Goal: Task Accomplishment & Management: Manage account settings

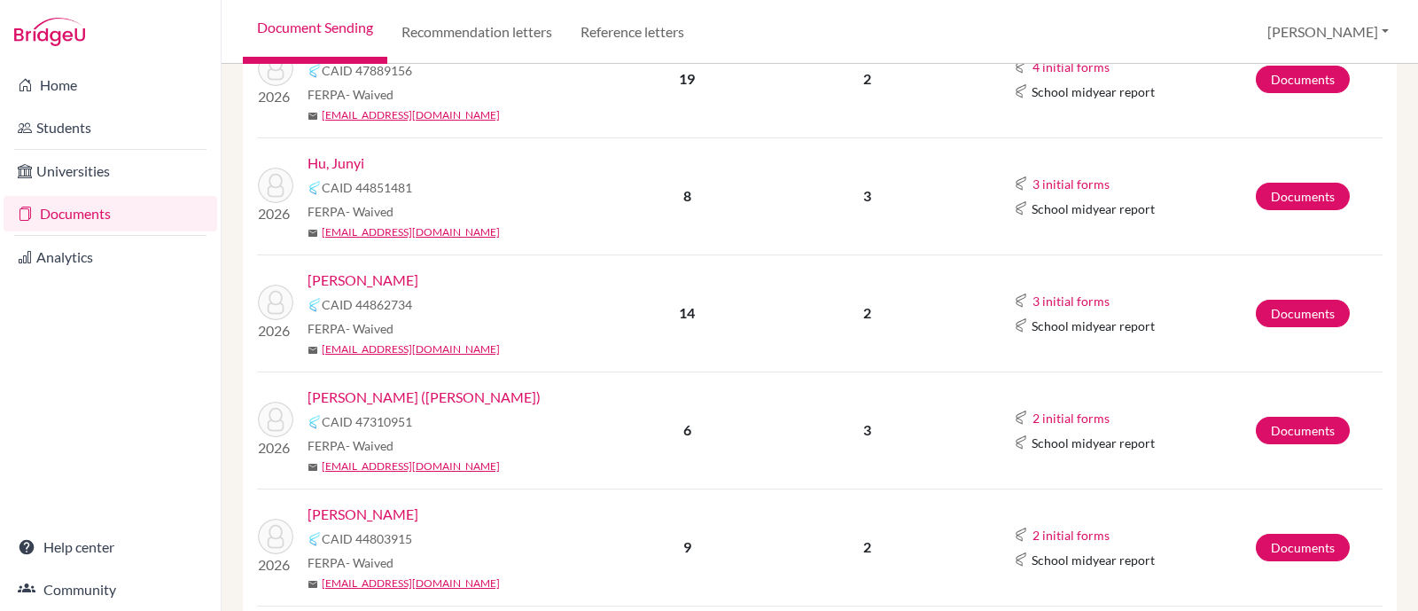
scroll to position [398, 0]
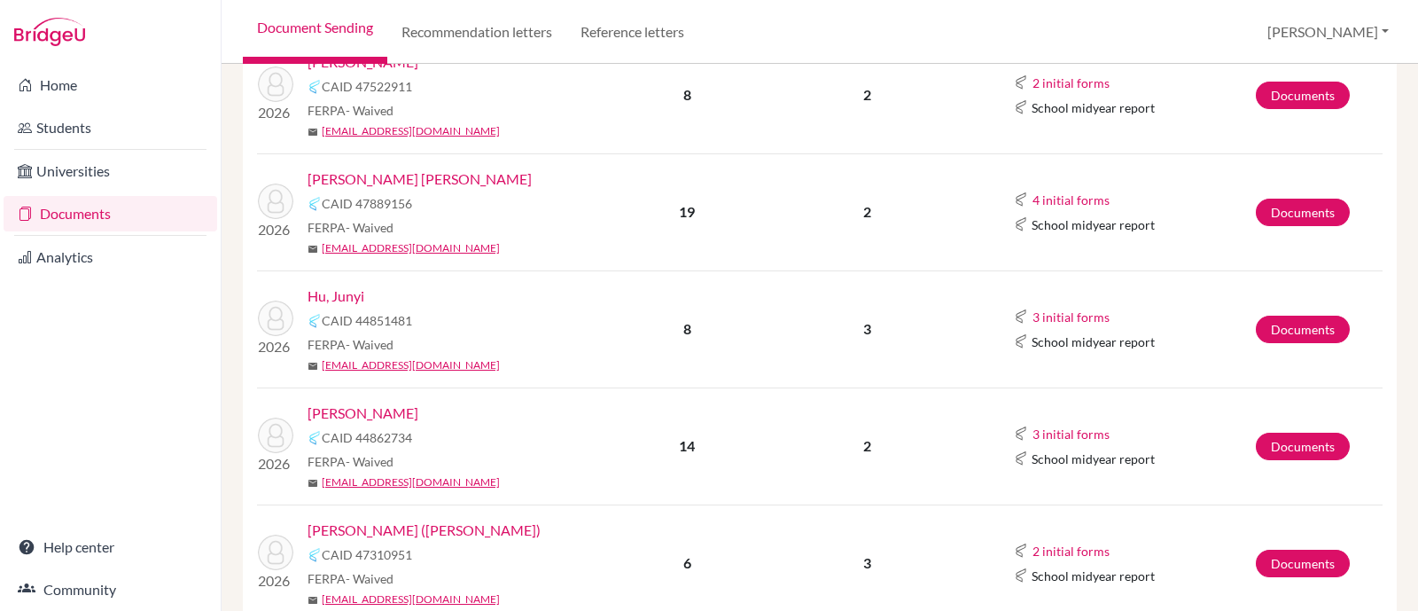
click at [349, 286] on link "Hu, Junyi" at bounding box center [336, 295] width 57 height 21
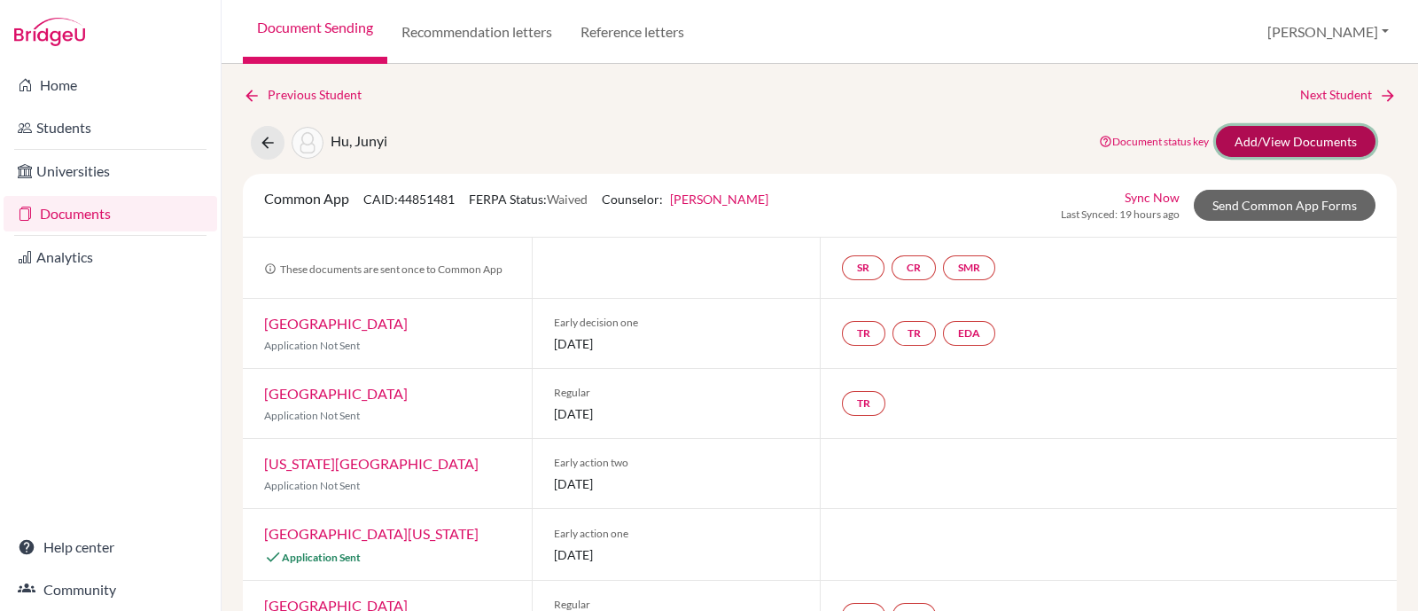
click at [1241, 136] on link "Add/View Documents" at bounding box center [1296, 141] width 160 height 31
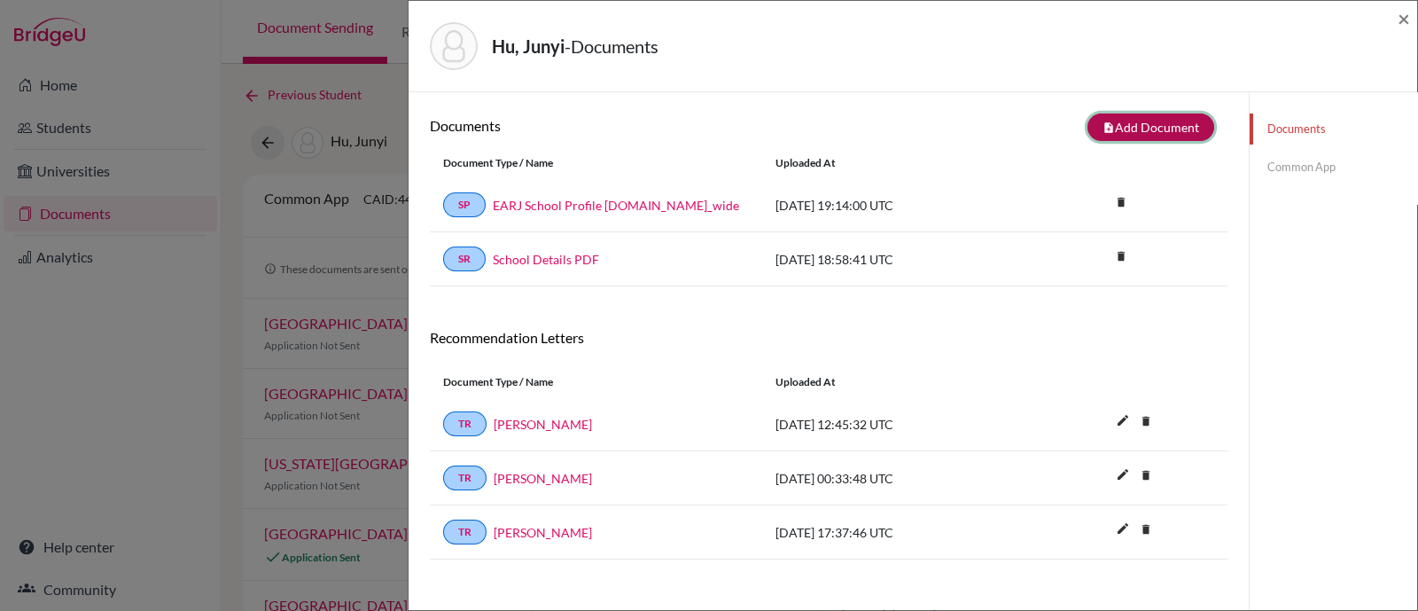
click at [1161, 124] on button "note_add Add Document" at bounding box center [1151, 126] width 127 height 27
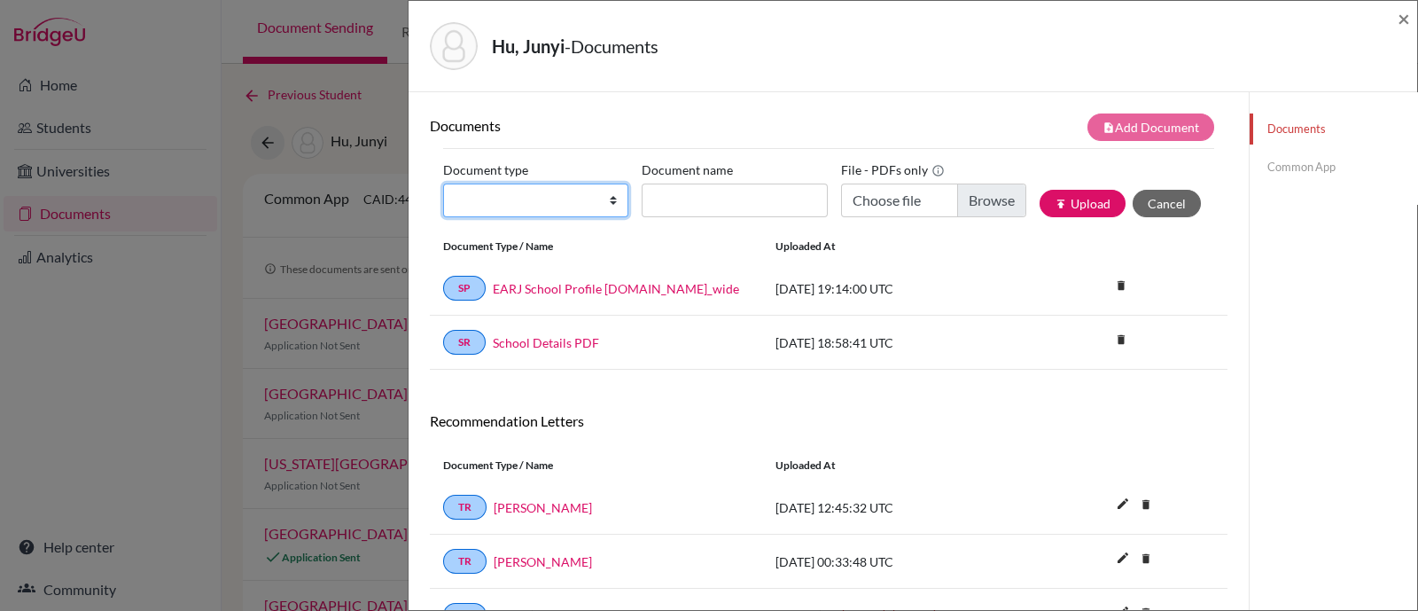
click at [567, 199] on select "Change explanation for Common App reports Counselor recommendation Internationa…" at bounding box center [535, 201] width 185 height 34
select select "4"
click at [443, 184] on select "Change explanation for Common App reports Counselor recommendation Internationa…" at bounding box center [535, 201] width 185 height 34
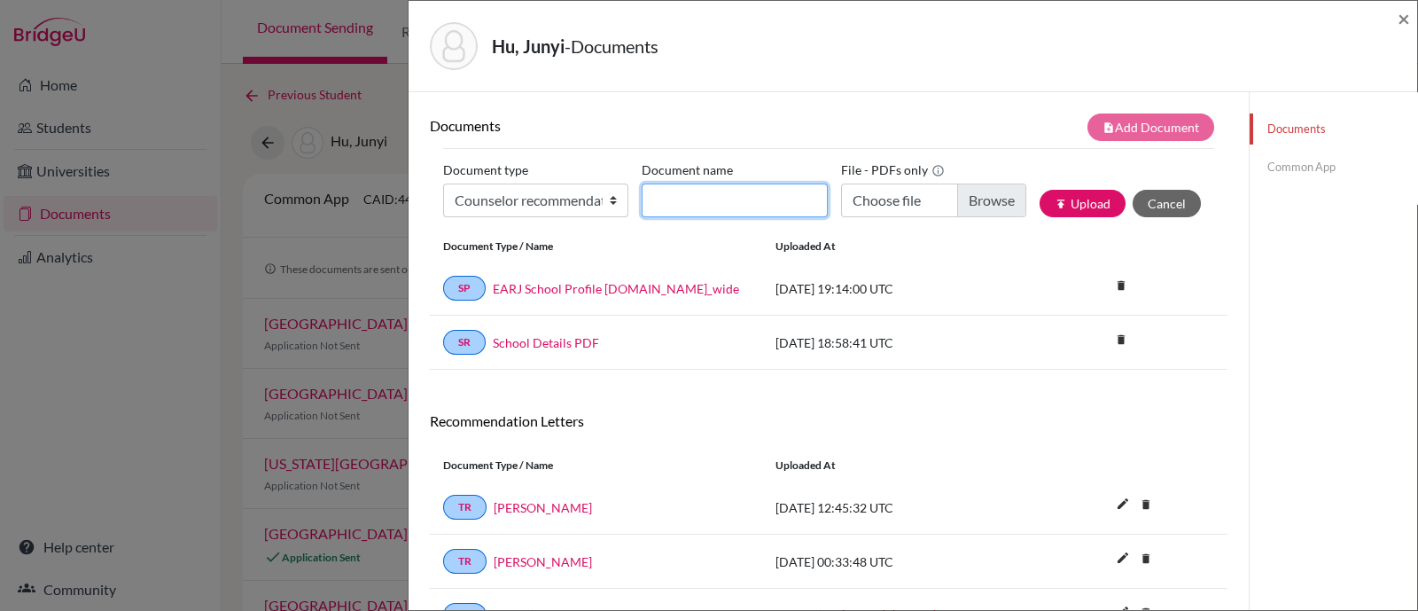
click at [772, 199] on input "Document name" at bounding box center [734, 201] width 185 height 34
click at [771, 202] on input "Confidential Letter of Recommendation on behalf of Thomas Chaves Blackman" at bounding box center [734, 201] width 185 height 34
type input "Confidential Letter of Recommendation on behalf Junyi Ju"
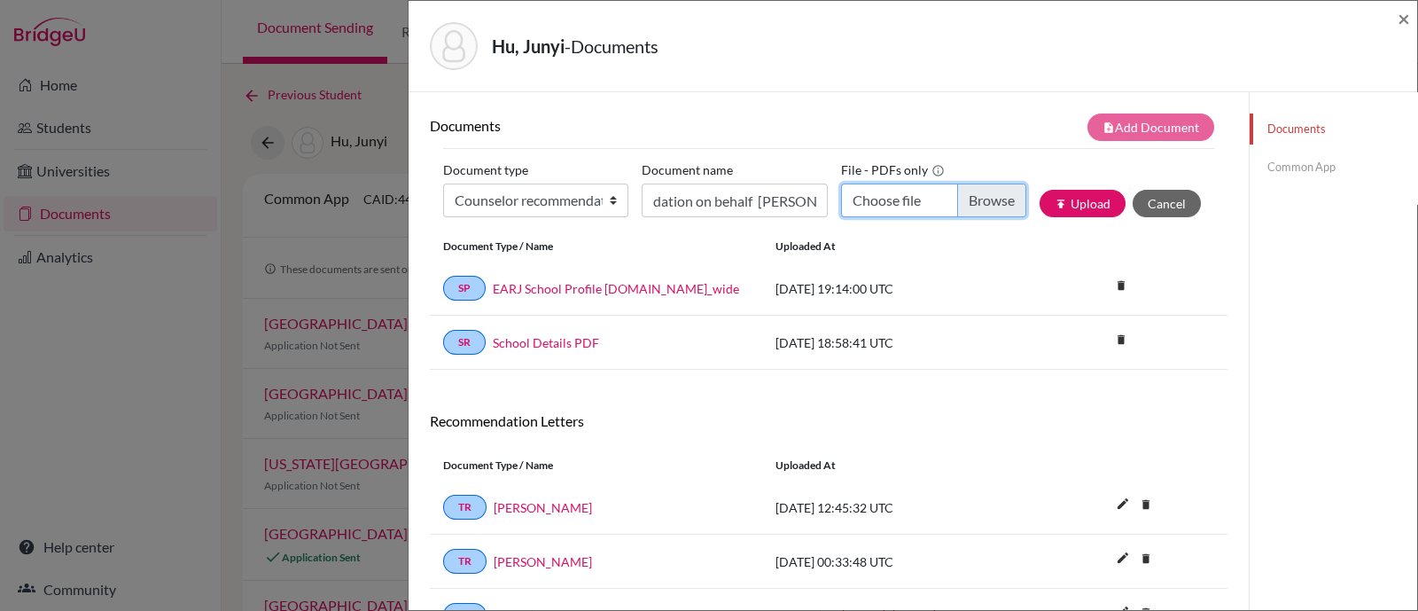
click at [956, 201] on input "Choose file" at bounding box center [933, 201] width 185 height 34
type input "C:\fakepath\Confidential Letter of Recommendation on behalf of Junyi Hu.pdf"
click at [1082, 206] on button "publish Upload" at bounding box center [1083, 203] width 86 height 27
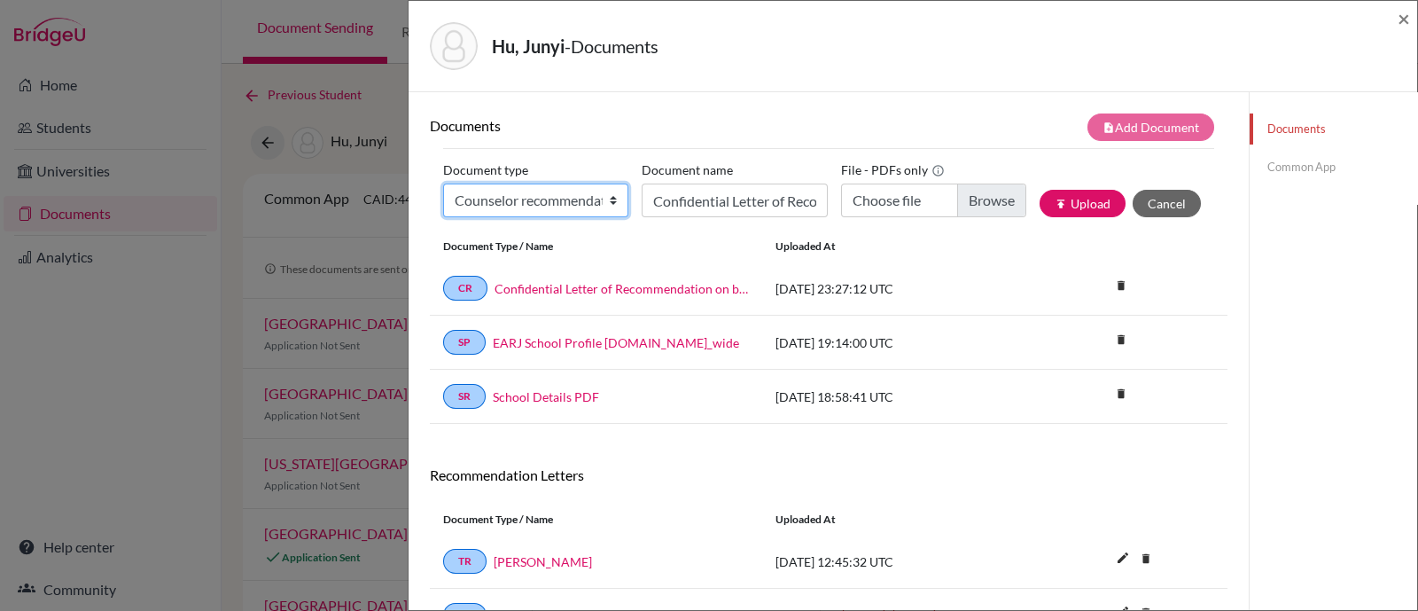
click at [548, 203] on select "Change explanation for Common App reports Counselor recommendation Internationa…" at bounding box center [535, 201] width 185 height 34
select select "2"
click at [443, 184] on select "Change explanation for Common App reports Counselor recommendation Internationa…" at bounding box center [535, 201] width 185 height 34
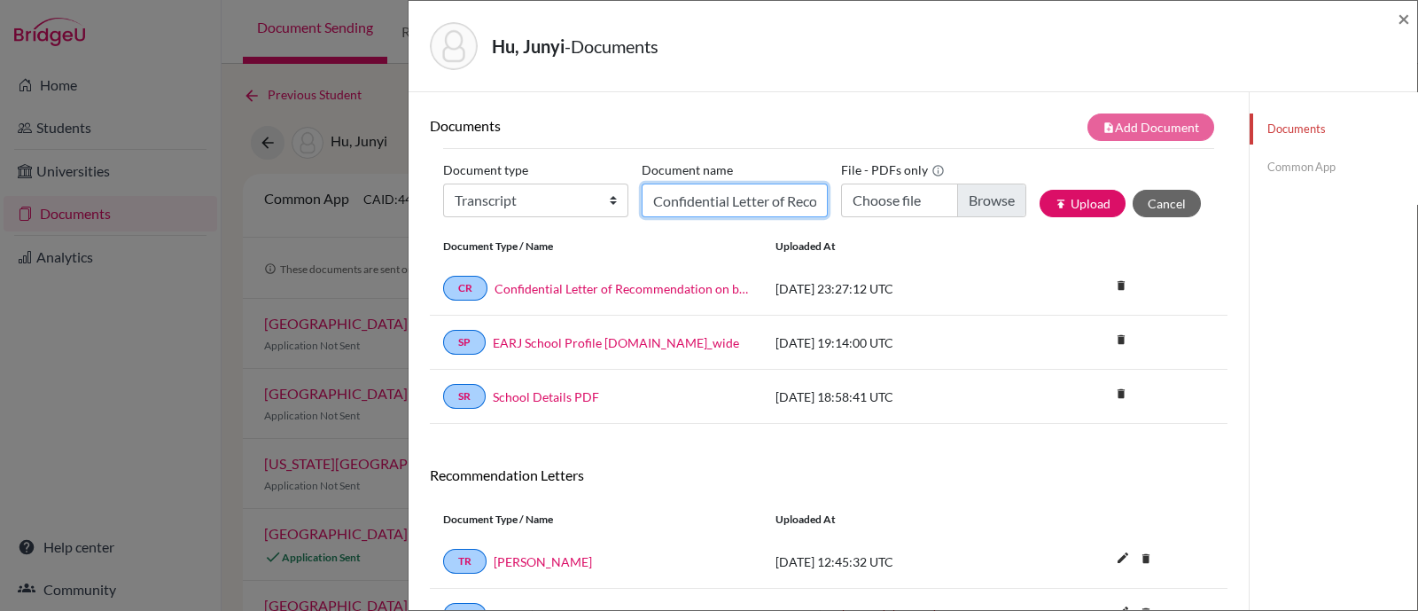
click at [722, 205] on input "Confidential Letter of Recommendation on behalf Junyi Ju" at bounding box center [734, 201] width 185 height 34
click at [773, 195] on input "Thomas Blackman Transcripts Grades 9-11 (2022-2025)" at bounding box center [734, 201] width 185 height 34
drag, startPoint x: 761, startPoint y: 200, endPoint x: 594, endPoint y: 176, distance: 168.5
click at [594, 176] on div "Document type Change explanation for Common App reports Counselor recommendatio…" at bounding box center [828, 193] width 771 height 75
type input "Junyi Hu Transcripts Grades 9-11 (2022-2025)"
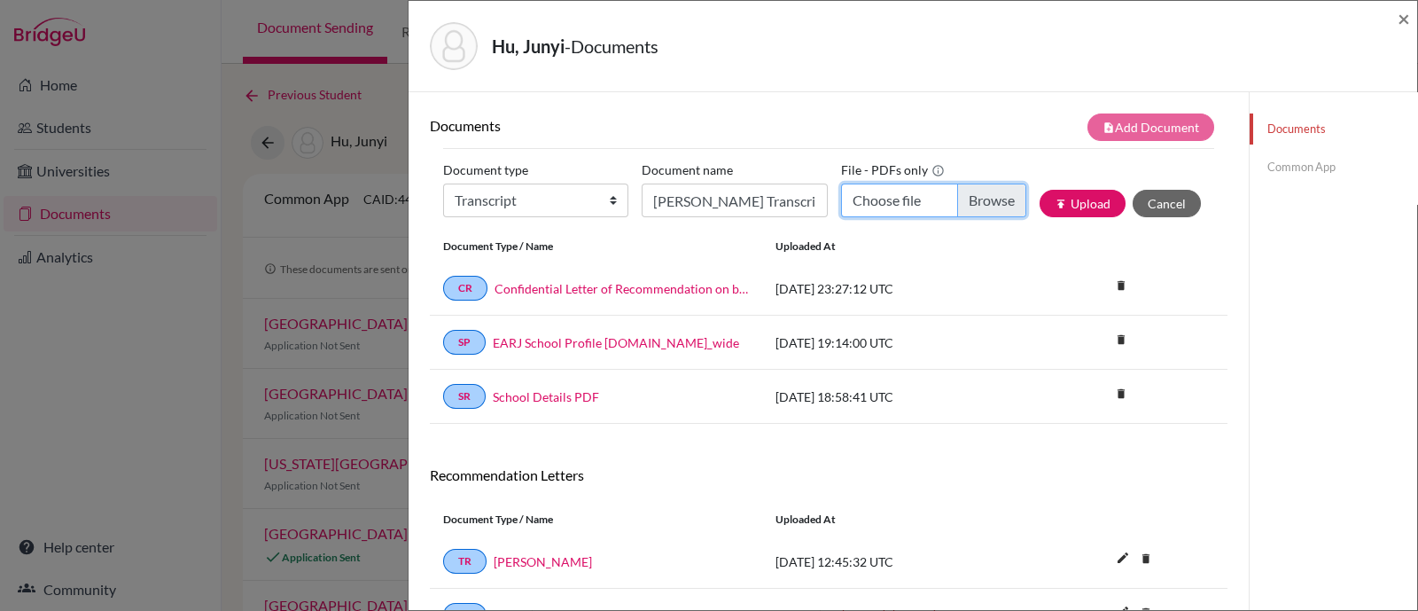
click at [980, 196] on input "Choose file" at bounding box center [933, 201] width 185 height 34
type input "C:\fakepath\Junyi Hu Transcripts Grades 9-11 (2022-2025).pdf"
click at [1059, 207] on button "publish Upload" at bounding box center [1083, 203] width 86 height 27
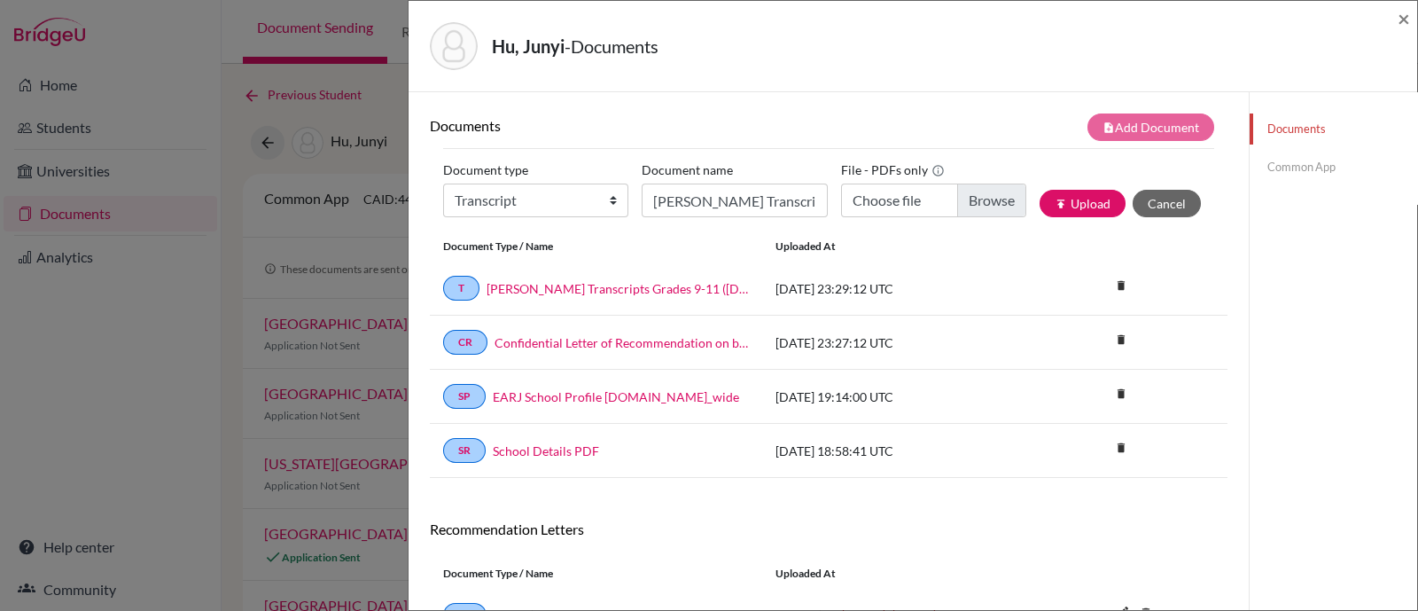
click at [1304, 166] on link "Common App" at bounding box center [1334, 167] width 168 height 31
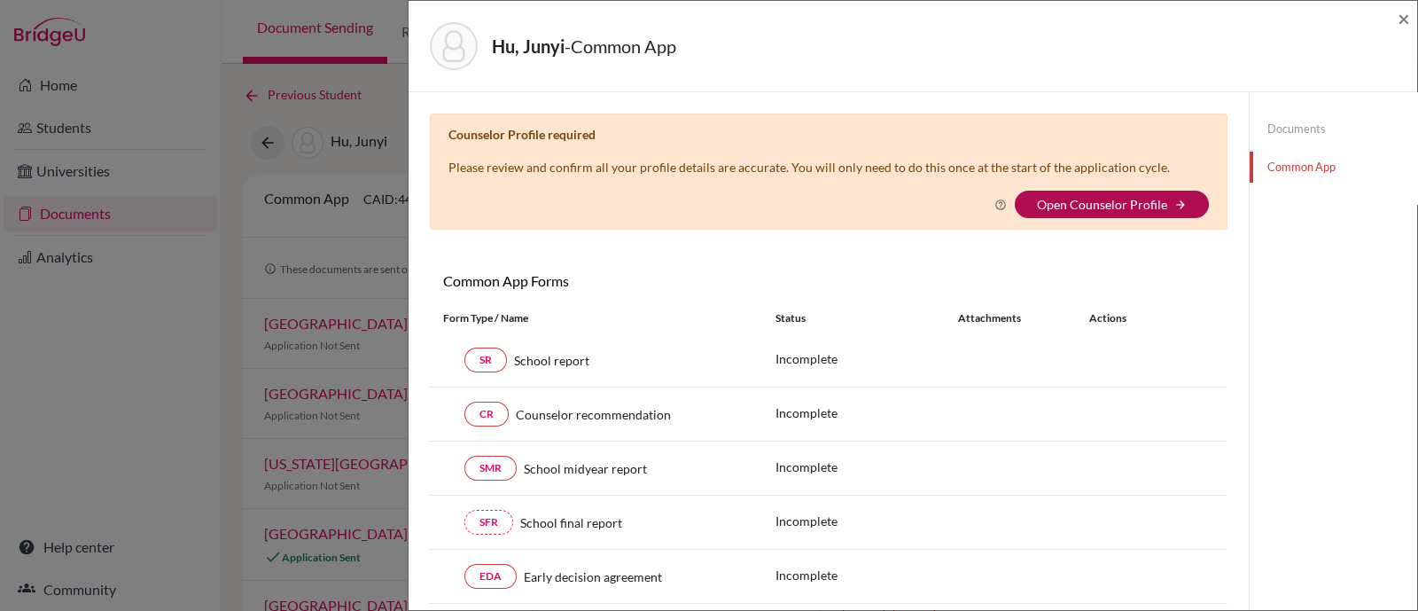
click at [1132, 203] on link "Open Counselor Profile" at bounding box center [1102, 204] width 130 height 15
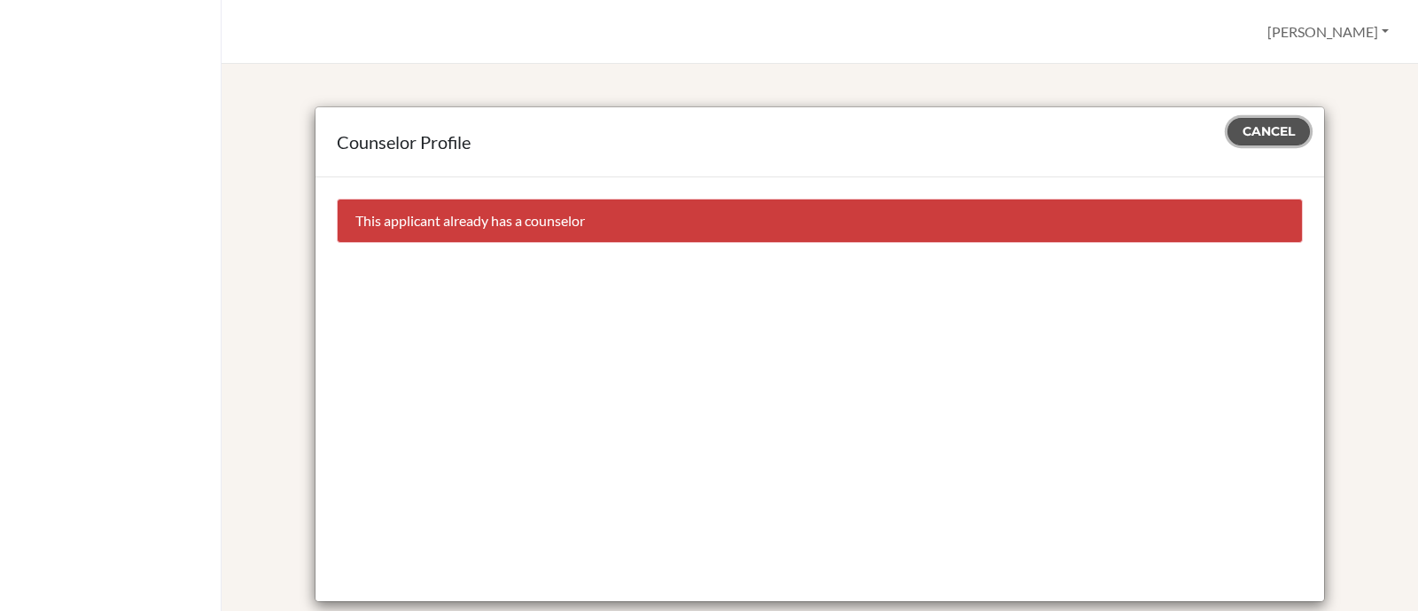
click at [1262, 125] on span "Cancel" at bounding box center [1269, 131] width 52 height 16
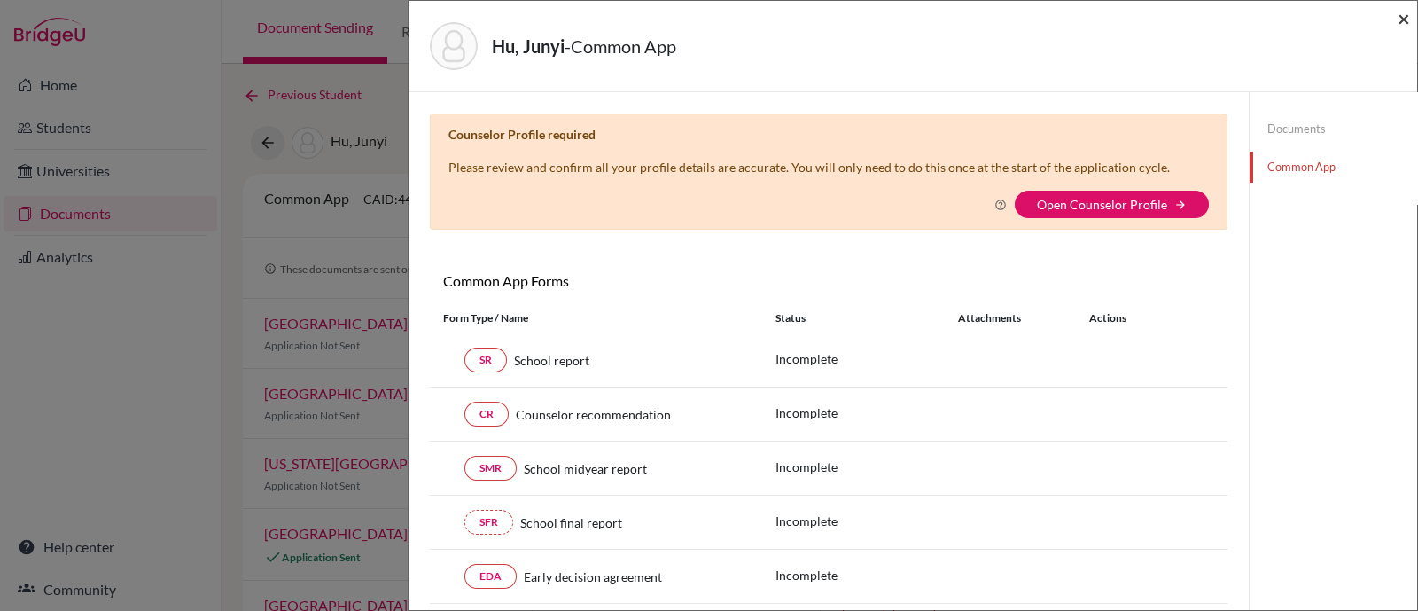
click at [1399, 14] on span "×" at bounding box center [1404, 18] width 12 height 26
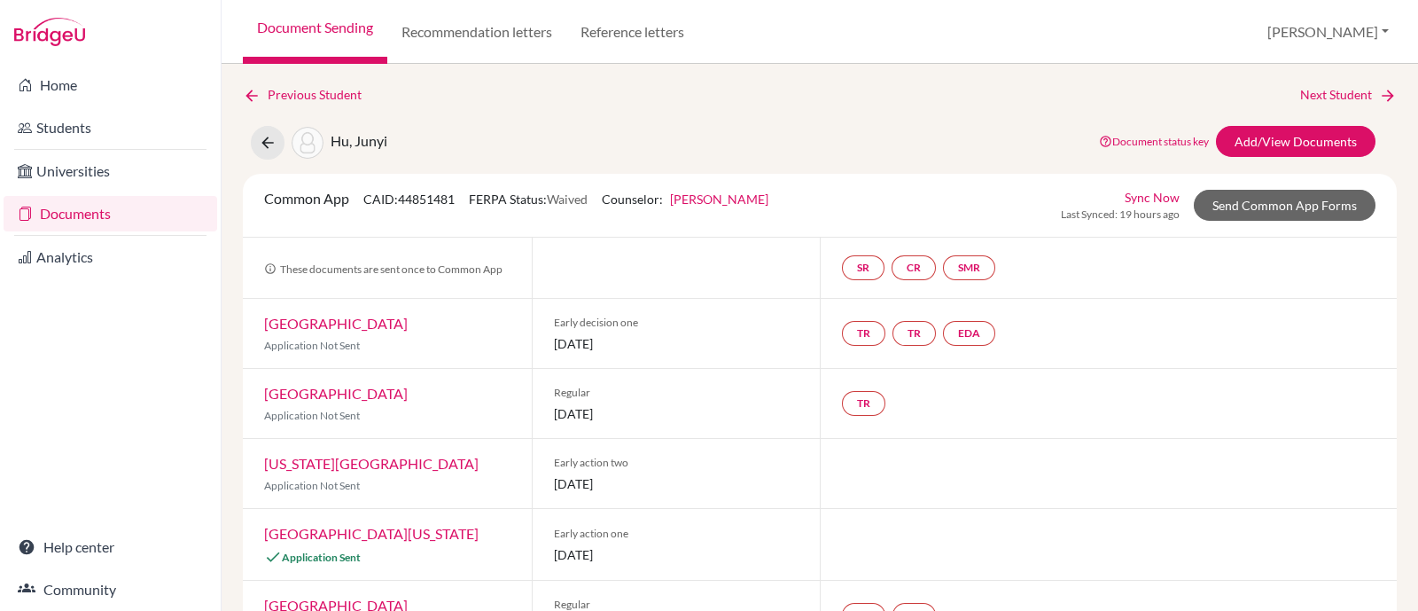
click at [691, 199] on link "Chelsea Burns" at bounding box center [719, 198] width 98 height 15
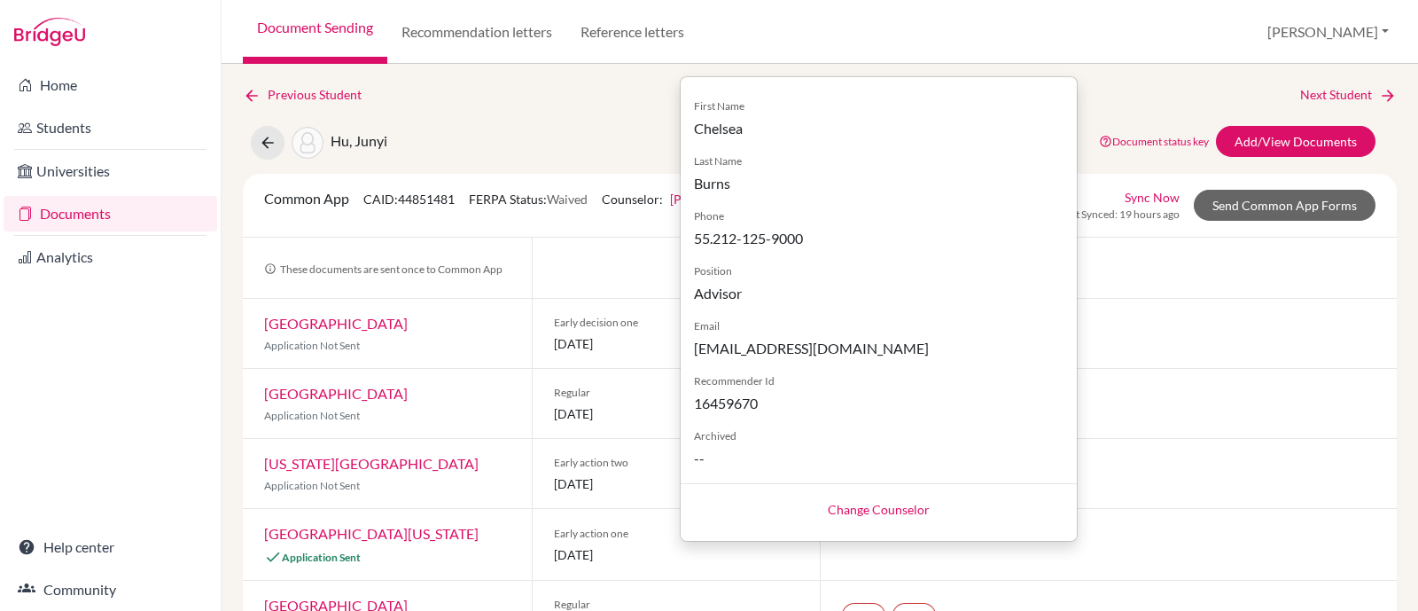
click at [859, 505] on link "Change Counselor" at bounding box center [879, 509] width 102 height 15
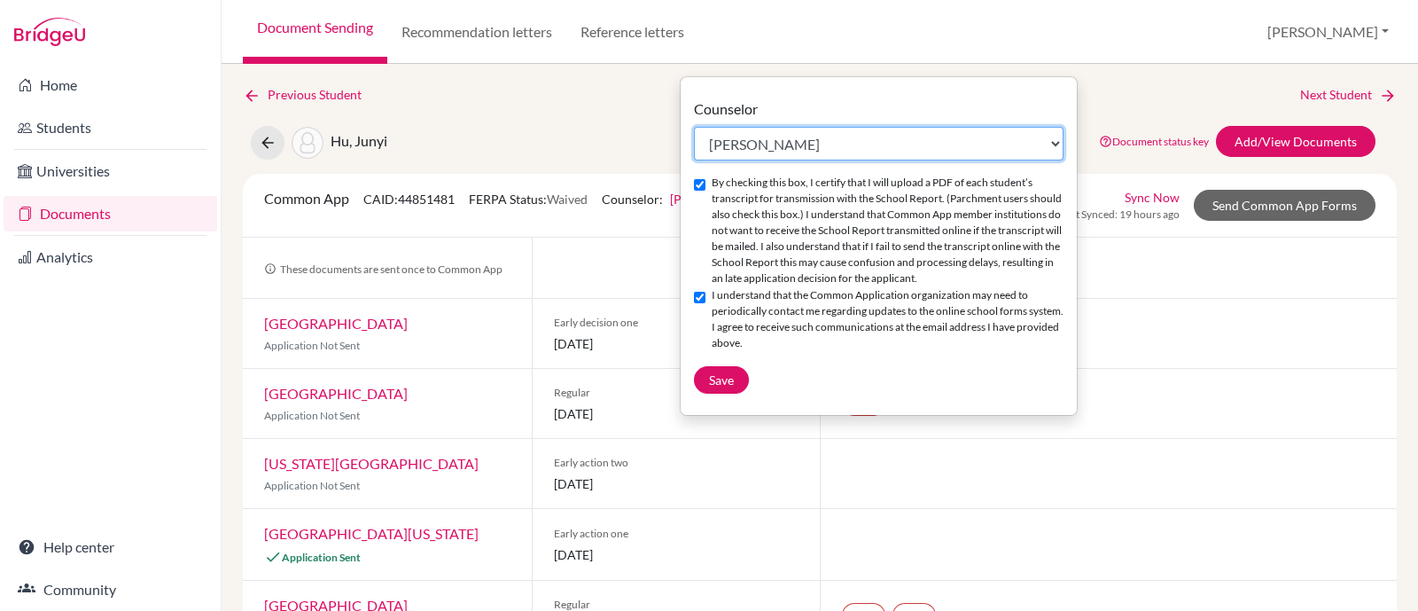
click at [753, 148] on select "Select counselor Jasmine Anderson Chelsea Burns Lucy Hogg Su Katz Scott Little …" at bounding box center [879, 144] width 370 height 34
select select "459986"
click at [694, 127] on select "Select counselor Jasmine Anderson Chelsea Burns Lucy Hogg Su Katz Scott Little …" at bounding box center [879, 144] width 370 height 34
checkbox input "false"
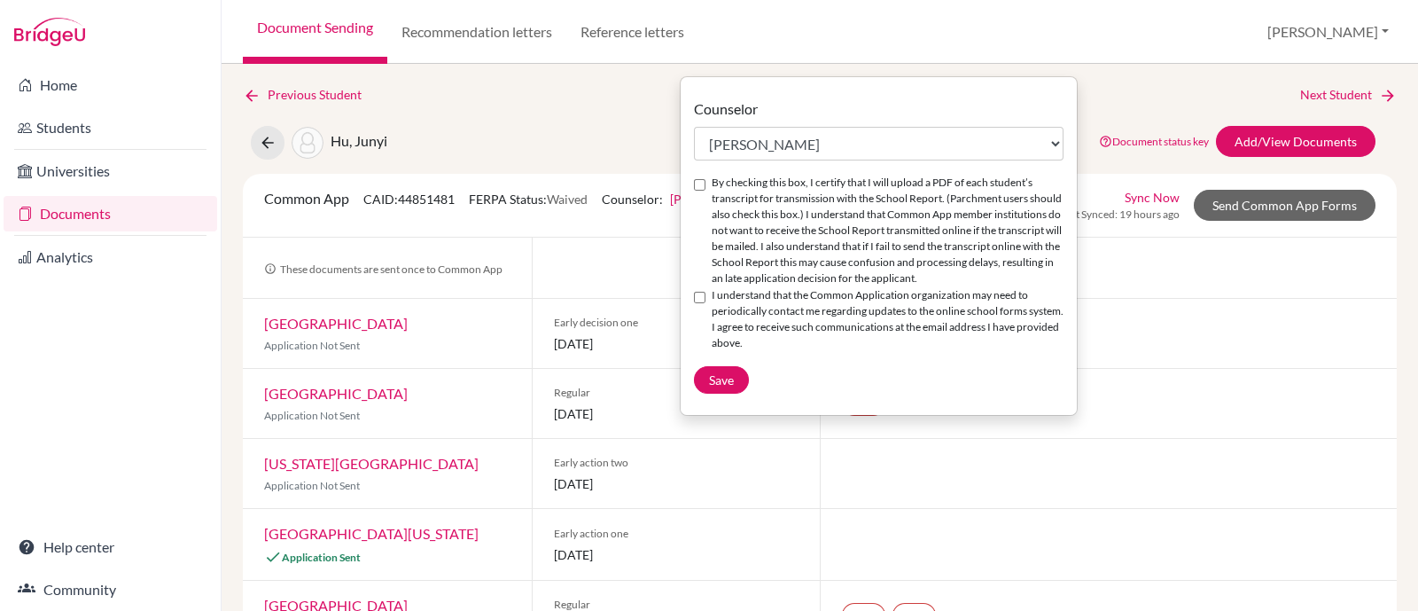
click at [700, 303] on input "I understand that the Common Application organization may need to periodically …" at bounding box center [700, 298] width 12 height 12
checkbox input "true"
click at [698, 185] on input "By checking this box, I certify that I will upload a PDF of each student’s tran…" at bounding box center [700, 185] width 12 height 12
checkbox input "true"
click at [722, 387] on span "Save" at bounding box center [721, 379] width 25 height 15
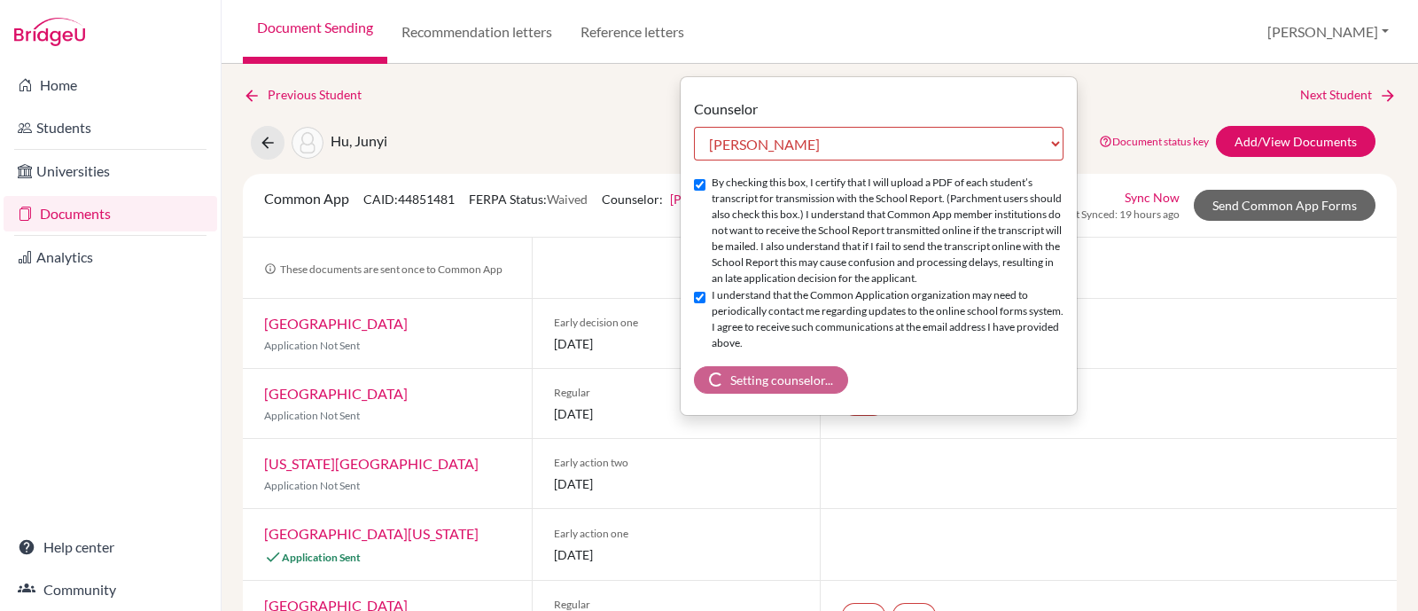
click at [89, 219] on link "Documents" at bounding box center [111, 213] width 214 height 35
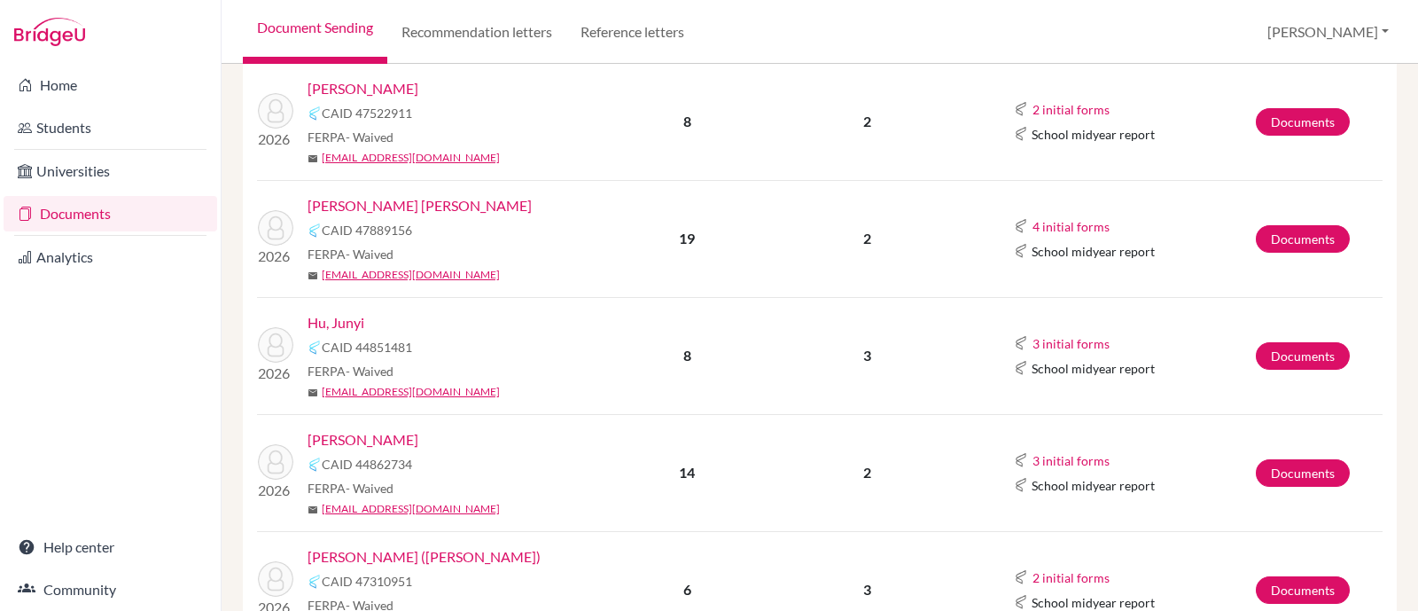
scroll to position [371, 0]
click at [351, 321] on link "Hu, Junyi" at bounding box center [336, 322] width 57 height 21
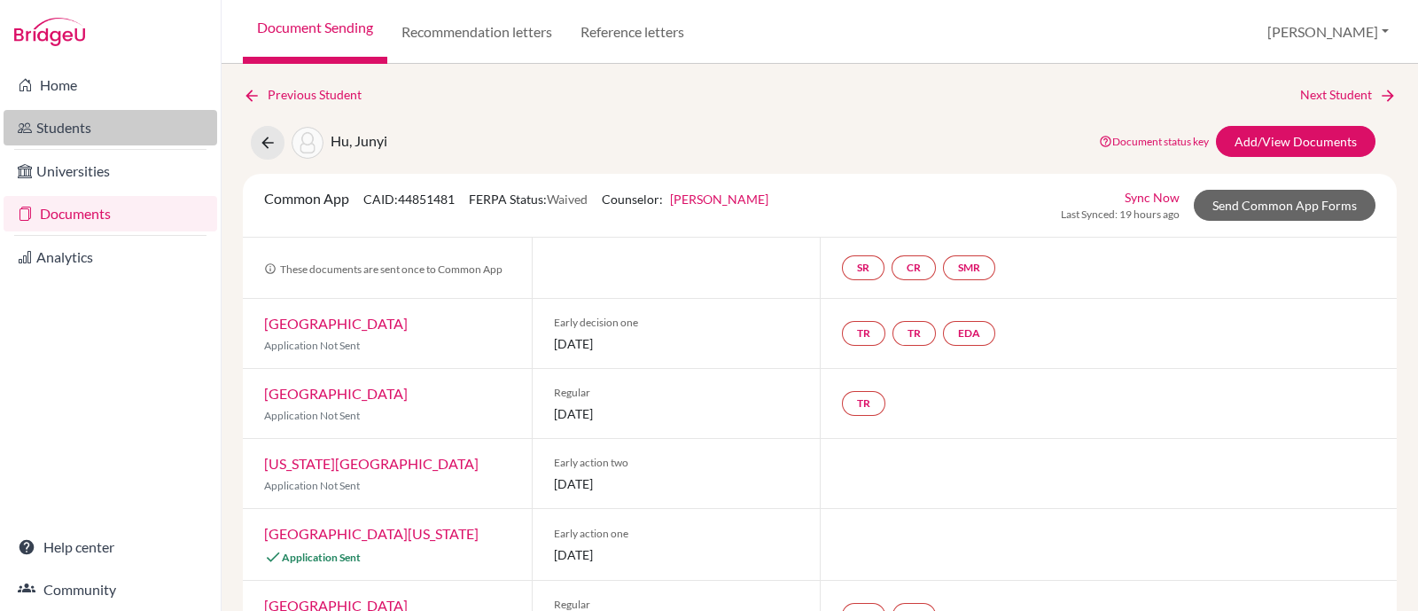
click at [51, 117] on link "Students" at bounding box center [111, 127] width 214 height 35
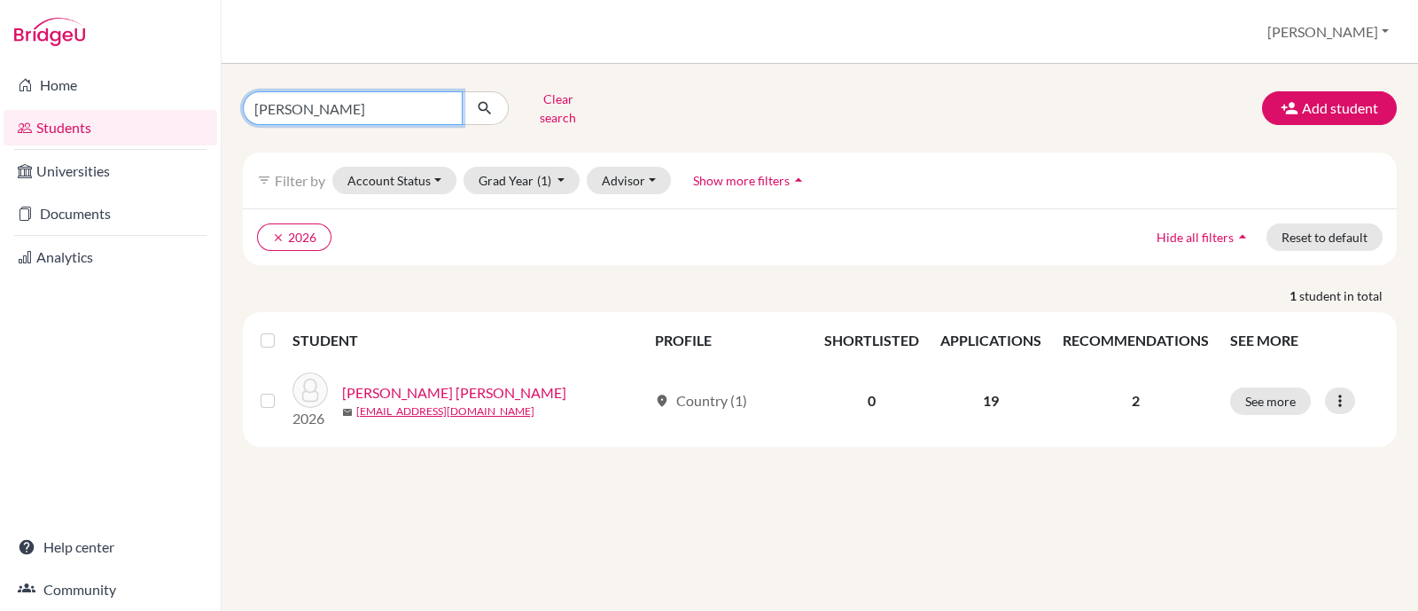
click at [332, 109] on input "blackman" at bounding box center [353, 108] width 220 height 34
type input "b"
type input "hu"
click button "submit" at bounding box center [485, 108] width 47 height 34
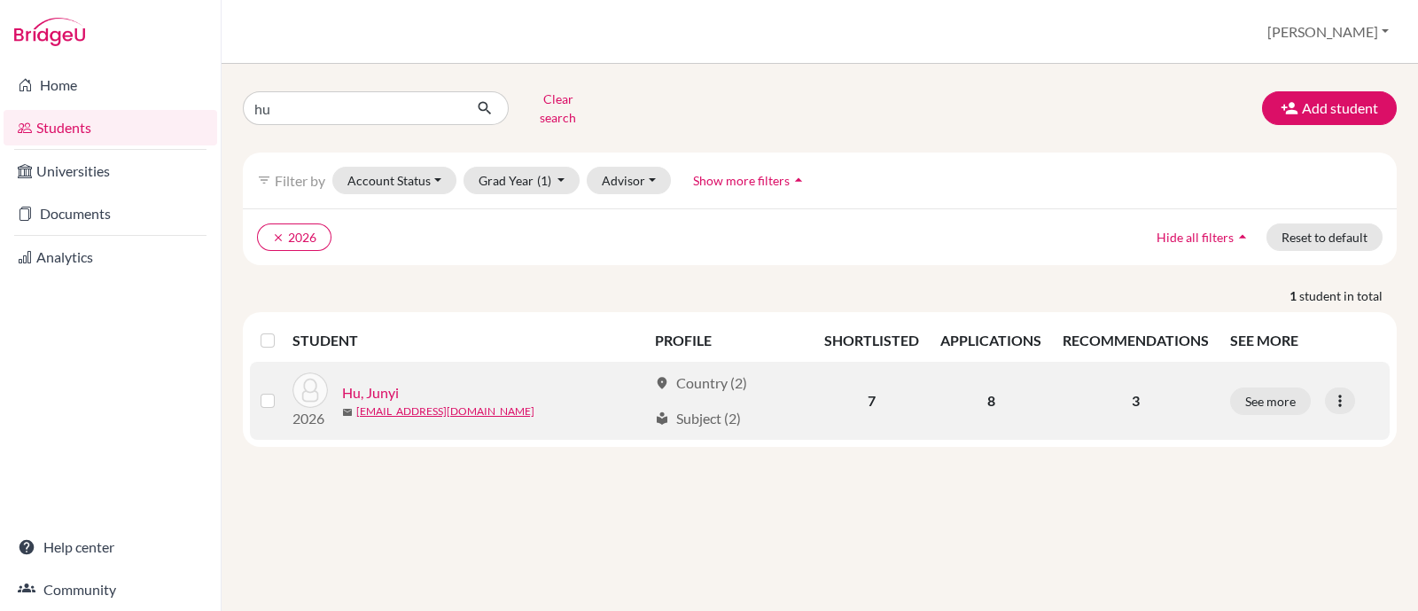
click at [365, 382] on link "Hu, Junyi" at bounding box center [370, 392] width 57 height 21
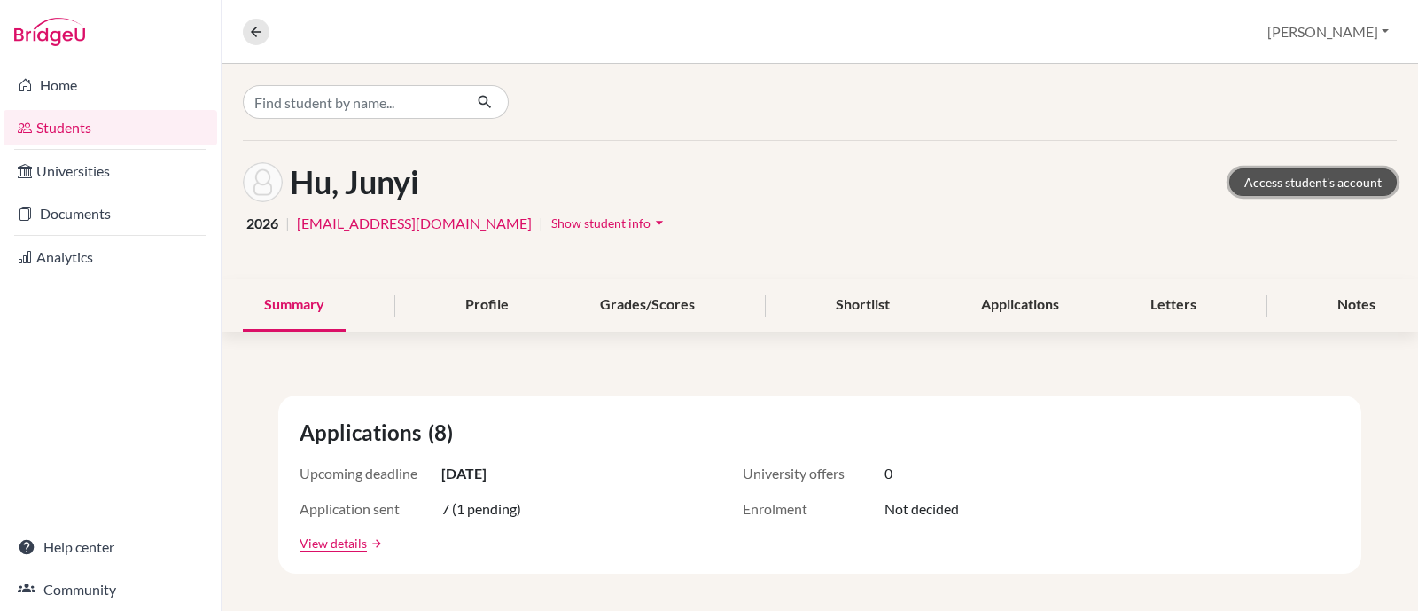
click at [1308, 179] on link "Access student's account" at bounding box center [1314, 181] width 168 height 27
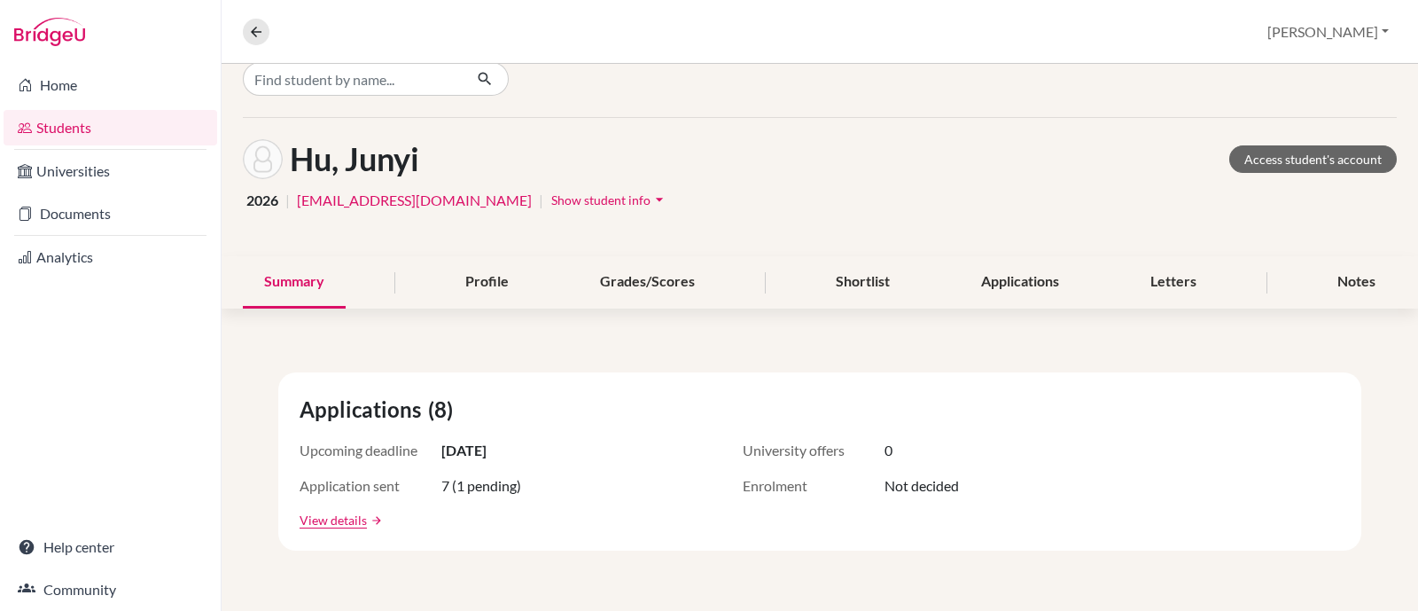
scroll to position [24, 0]
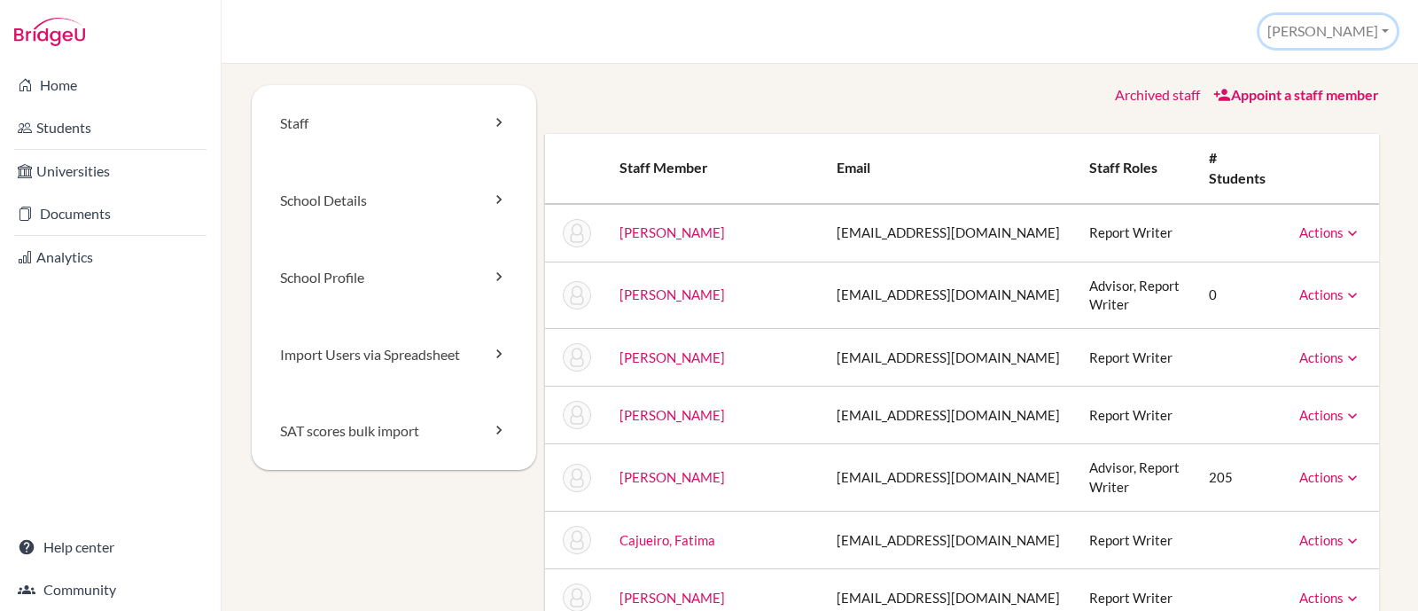
click at [1347, 33] on button "[PERSON_NAME]" at bounding box center [1328, 31] width 137 height 33
click at [360, 206] on link "School Details" at bounding box center [394, 200] width 285 height 77
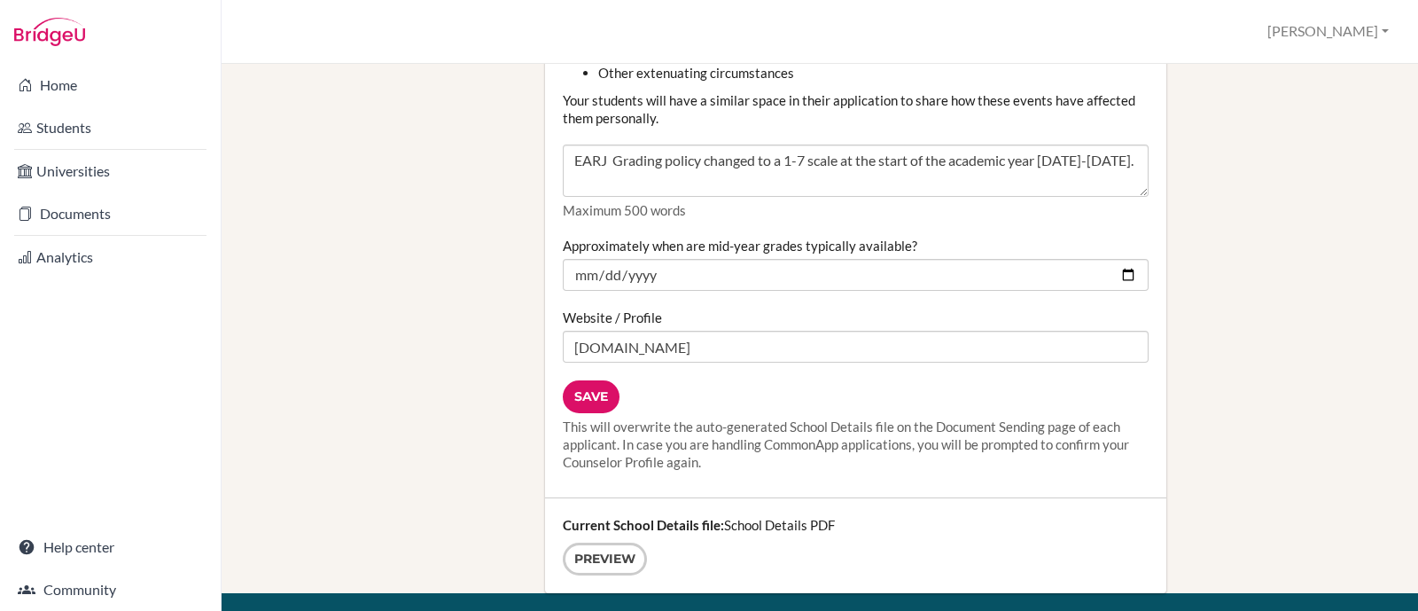
scroll to position [2206, 0]
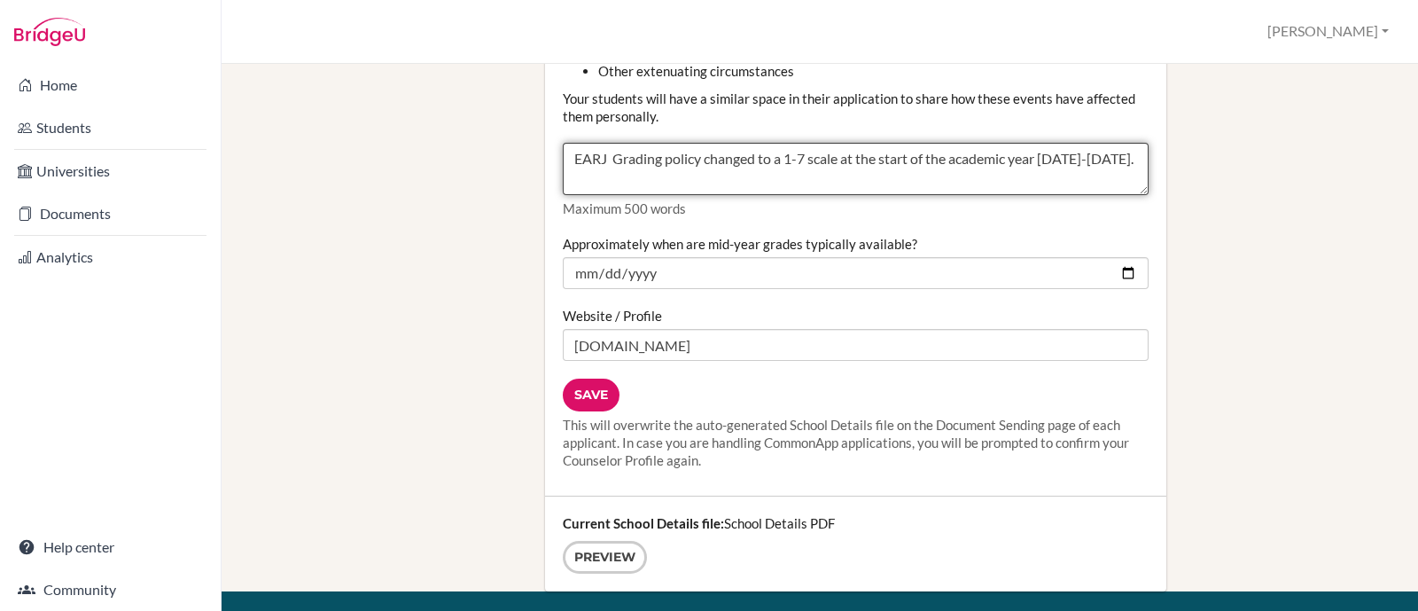
click at [769, 169] on textarea "EARJ Grading policy changed to a 1-7 scale at the start of the academic year [D…" at bounding box center [856, 169] width 586 height 53
drag, startPoint x: 570, startPoint y: 160, endPoint x: 1055, endPoint y: 245, distance: 492.3
